Goal: Task Accomplishment & Management: Manage account settings

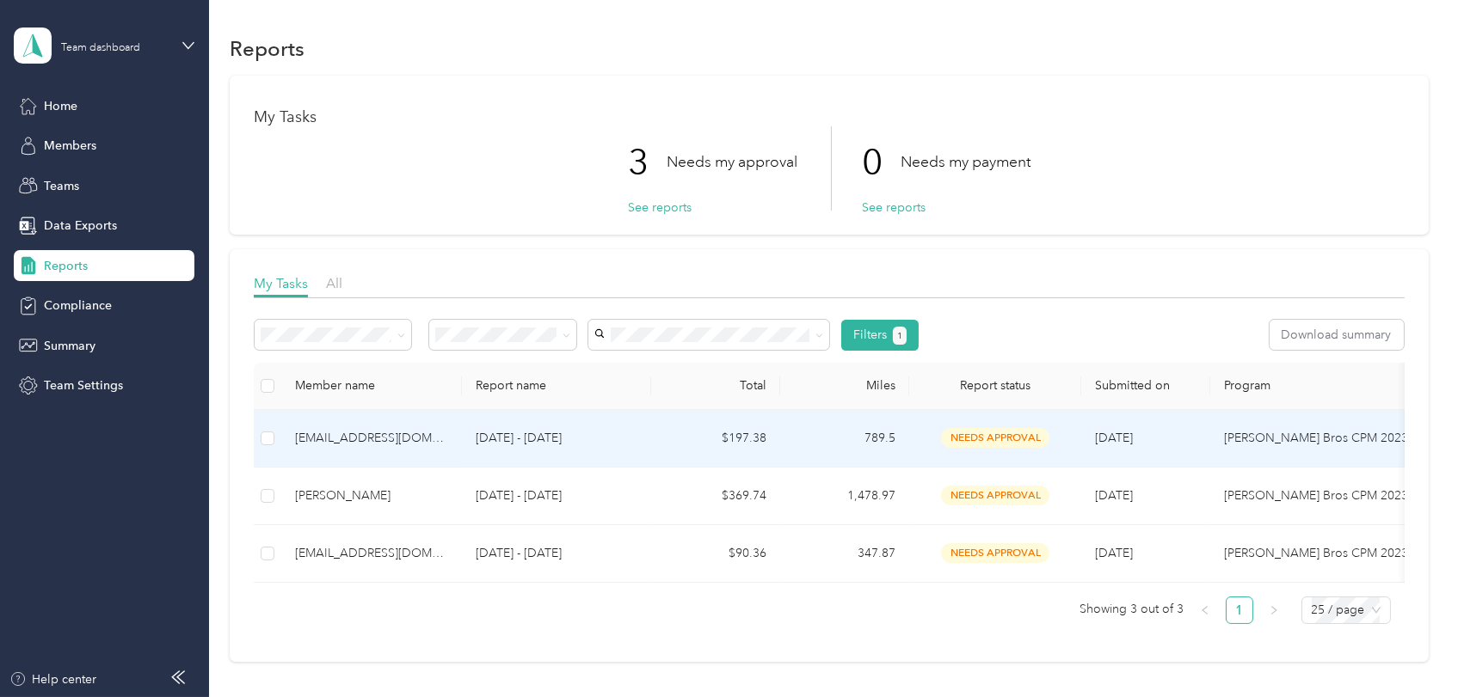
click at [351, 438] on div "[EMAIL_ADDRESS][DOMAIN_NAME]" at bounding box center [371, 438] width 153 height 19
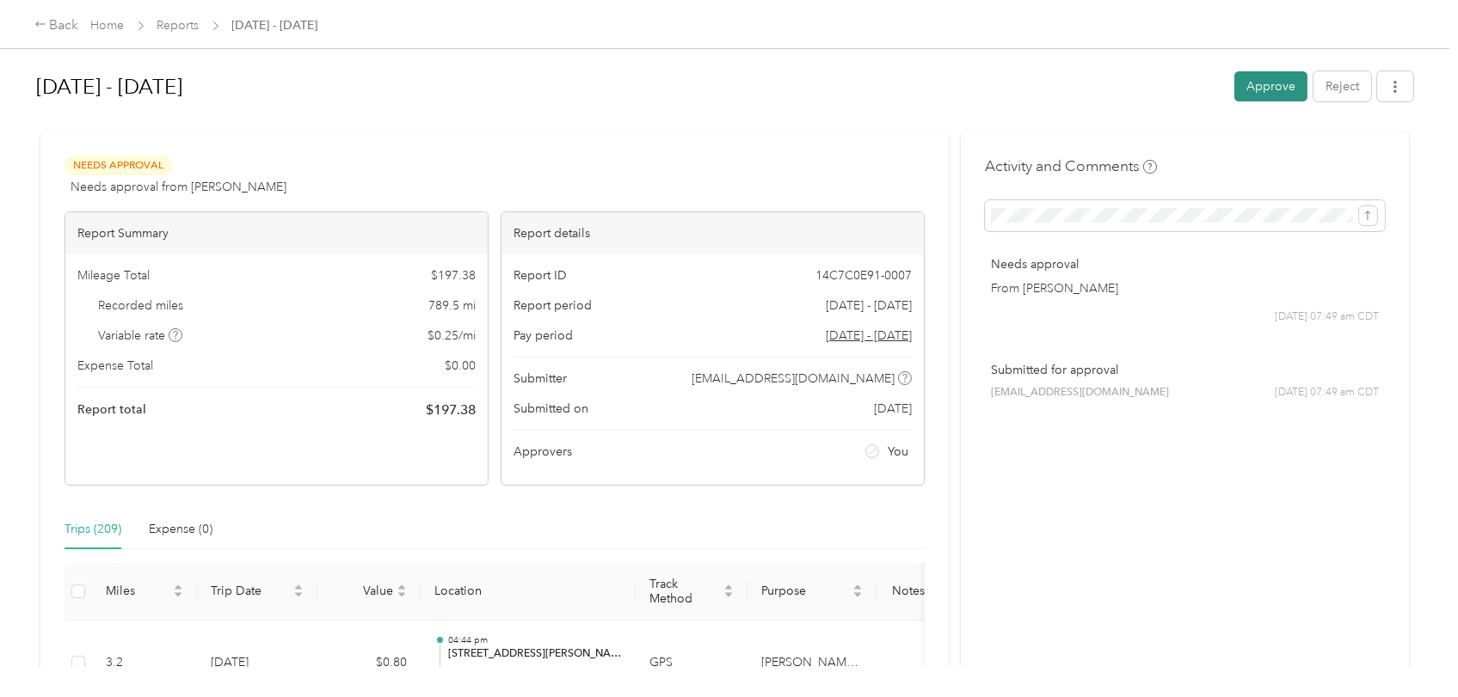
click at [1266, 83] on button "Approve" at bounding box center [1270, 86] width 73 height 30
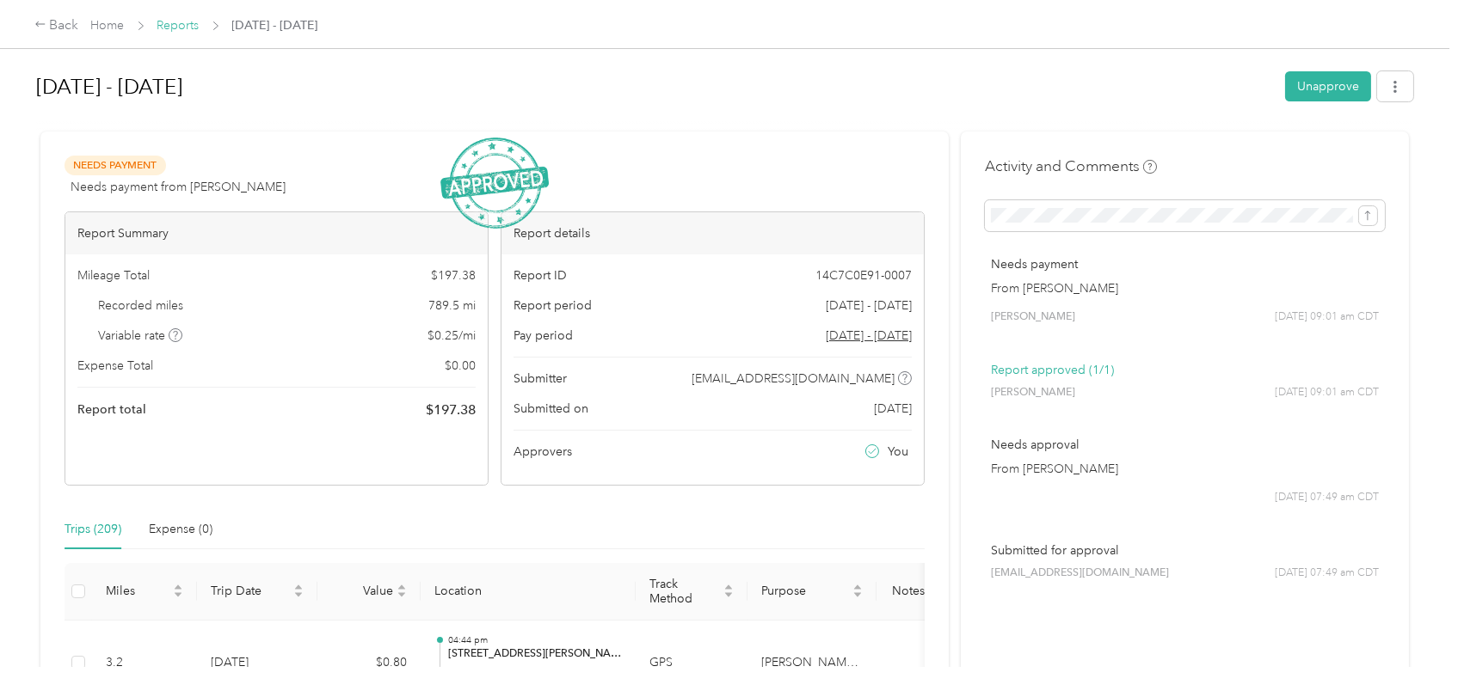
click at [169, 26] on link "Reports" at bounding box center [178, 25] width 42 height 15
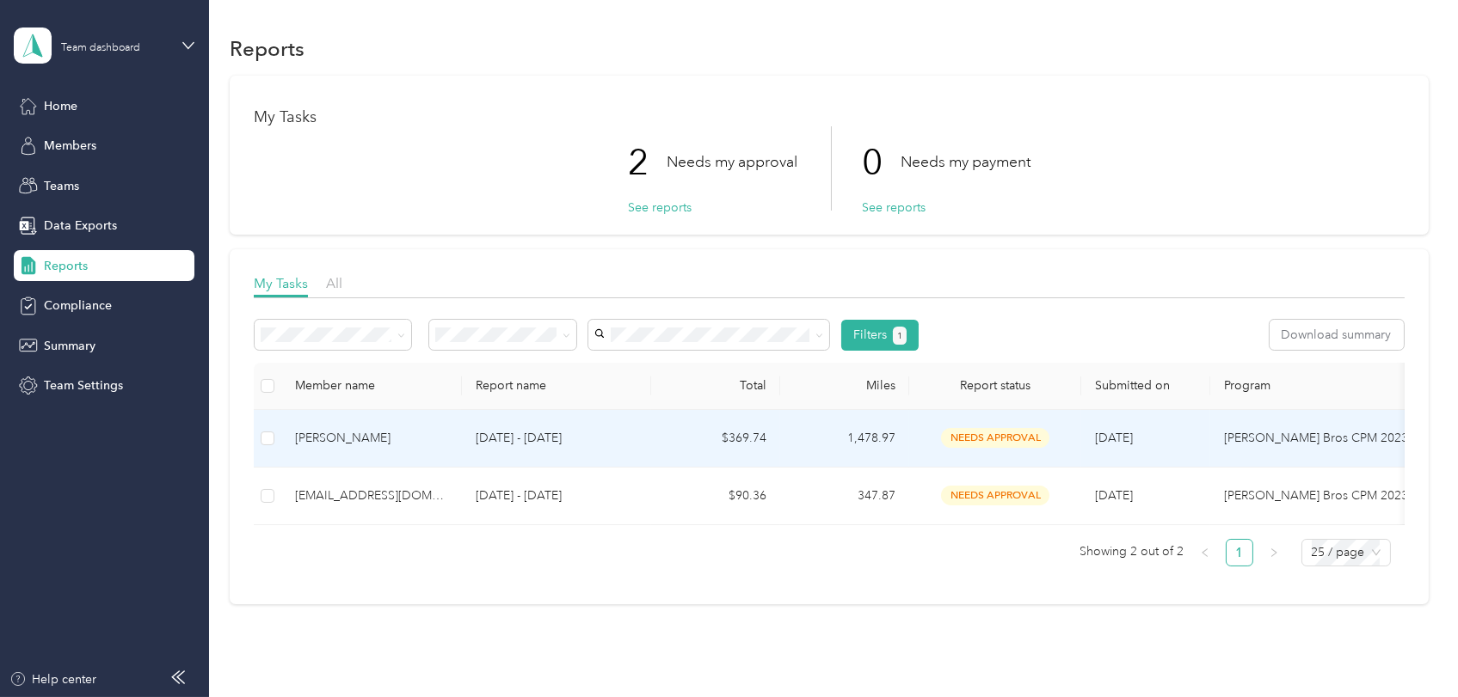
click at [337, 432] on div "[PERSON_NAME]" at bounding box center [371, 438] width 153 height 19
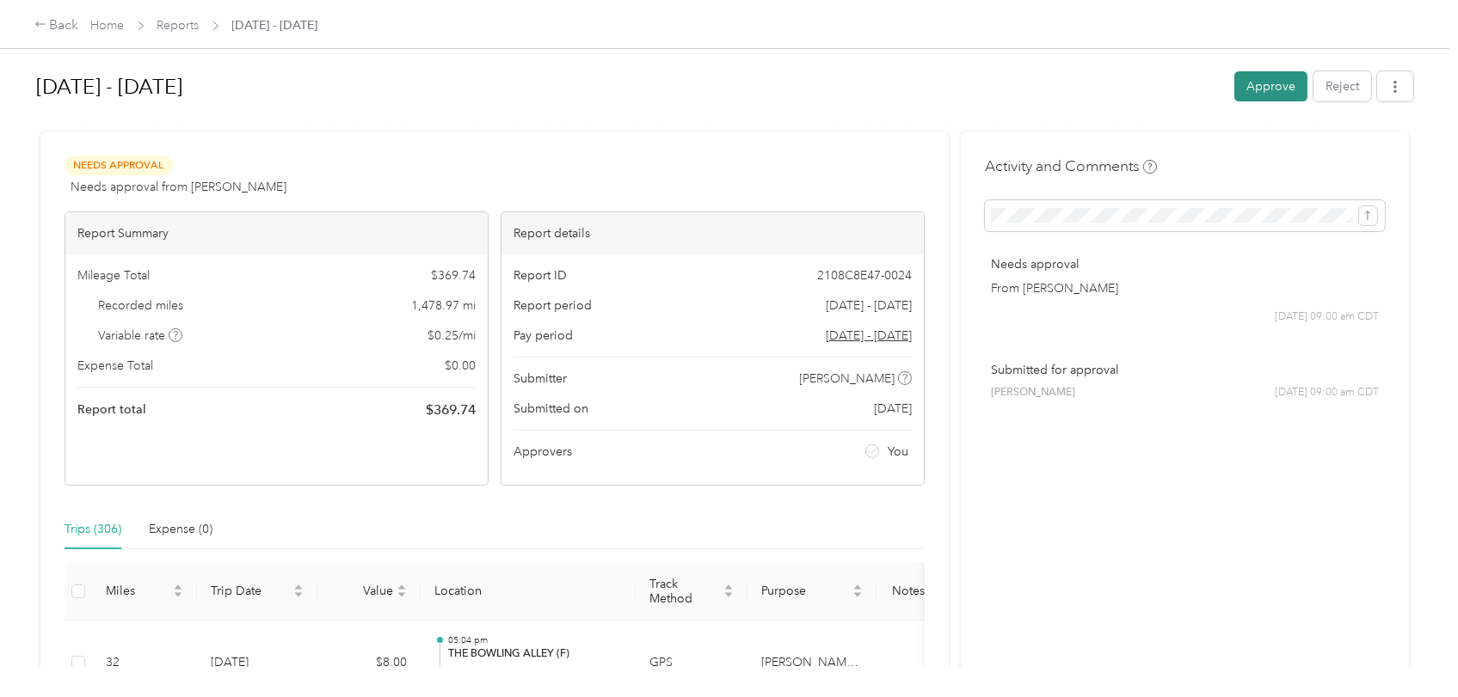
click at [1258, 84] on button "Approve" at bounding box center [1270, 86] width 73 height 30
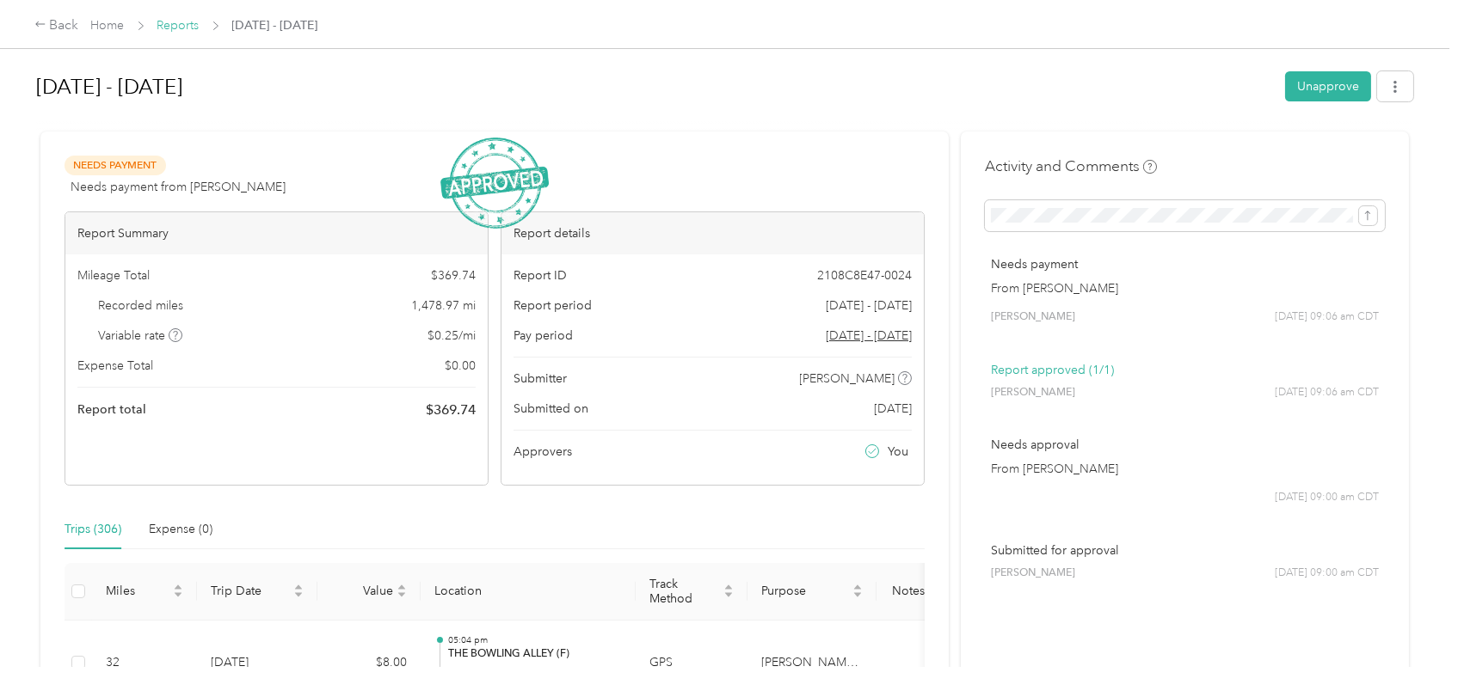
click at [179, 25] on link "Reports" at bounding box center [178, 25] width 42 height 15
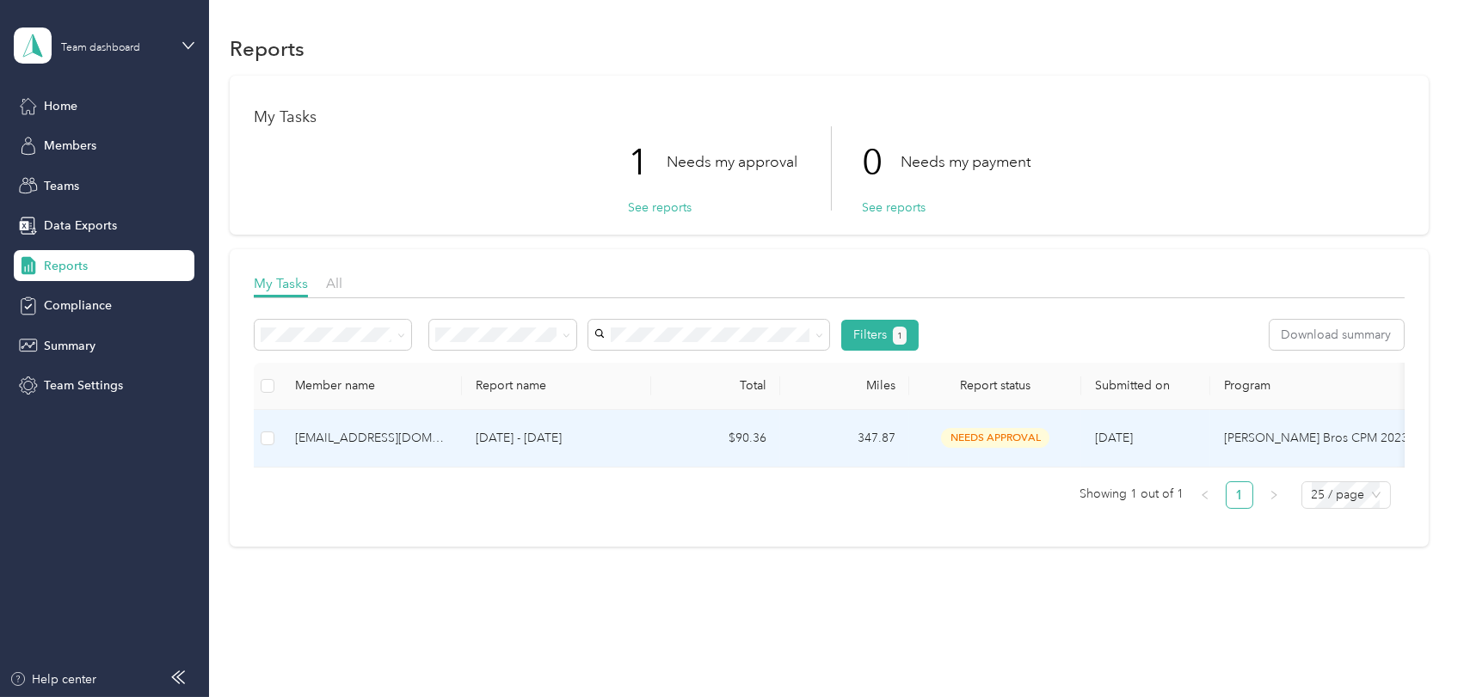
click at [337, 435] on div "[EMAIL_ADDRESS][DOMAIN_NAME]" at bounding box center [371, 438] width 153 height 19
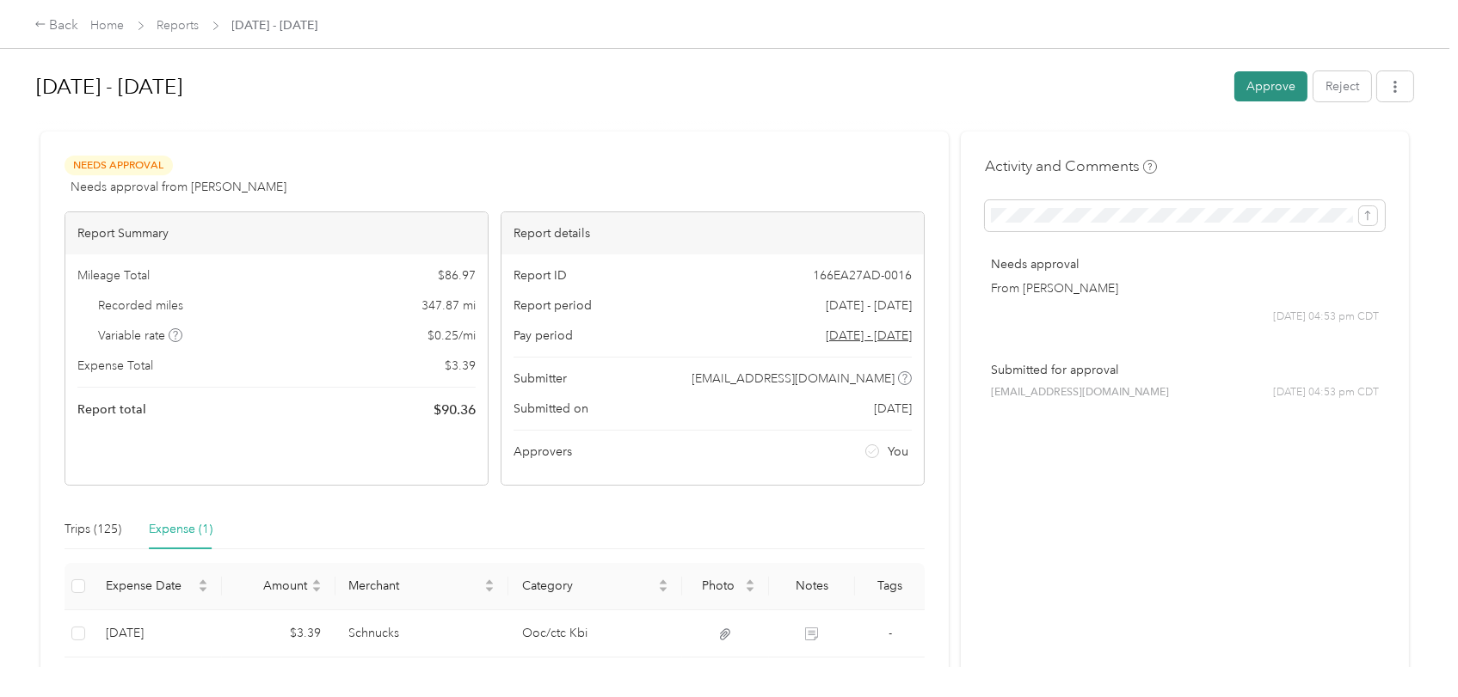
click at [1257, 80] on button "Approve" at bounding box center [1270, 86] width 73 height 30
